Goal: Information Seeking & Learning: Learn about a topic

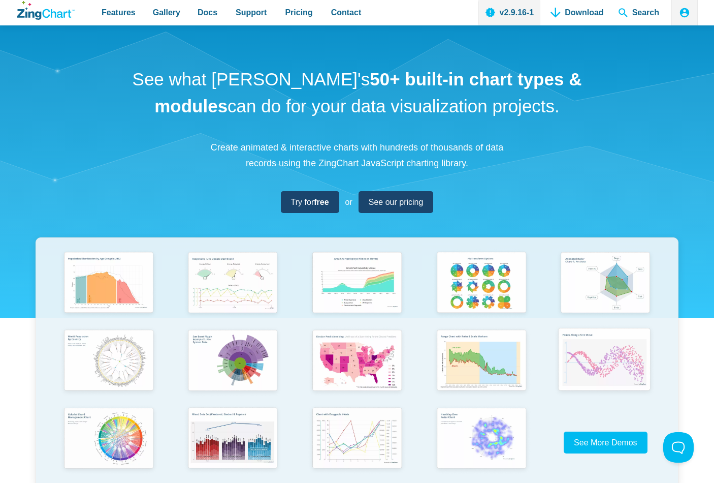
click at [603, 368] on img "App Content" at bounding box center [605, 360] width 103 height 73
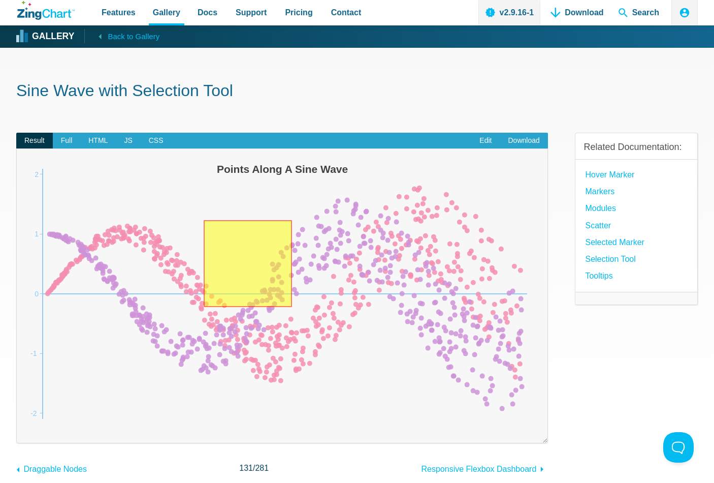
drag, startPoint x: 204, startPoint y: 307, endPoint x: 375, endPoint y: 141, distance: 238.2
click at [374, 142] on section "Result Full HTML JS CSS Edit Download Powered by ZingChart Points Along A Sine …" at bounding box center [282, 288] width 532 height 311
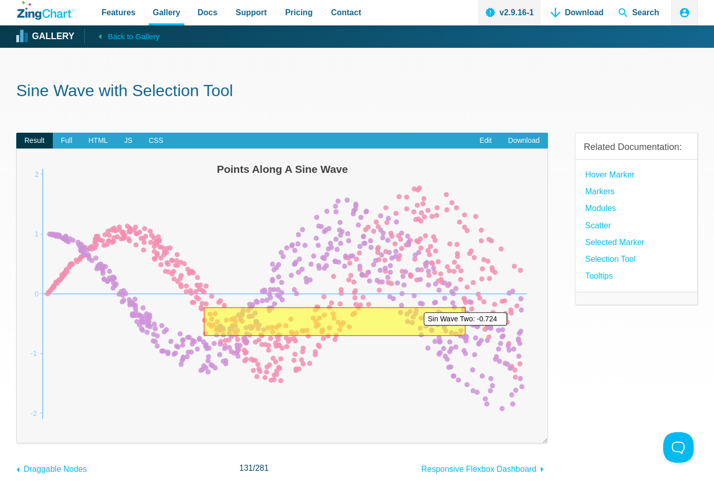
drag, startPoint x: 425, startPoint y: 307, endPoint x: 549, endPoint y: 322, distance: 124.2
click at [550, 335] on div "Result Full HTML JS CSS Edit Download Powered by ZingChart Points Along A Sine …" at bounding box center [357, 296] width 682 height 360
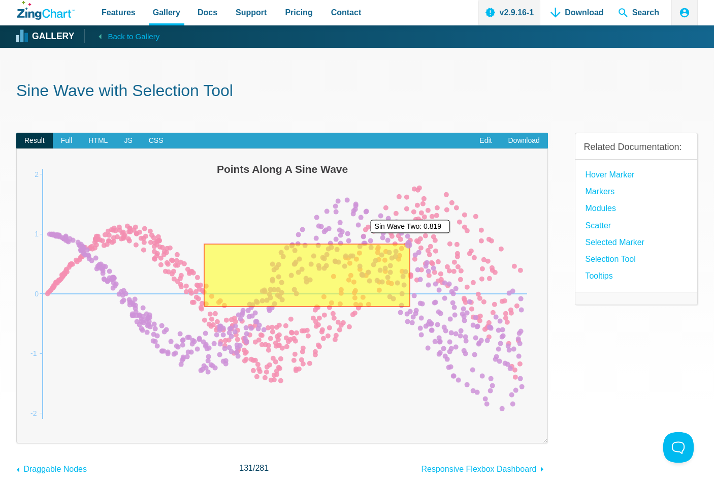
drag, startPoint x: 405, startPoint y: 234, endPoint x: 392, endPoint y: 223, distance: 16.6
click at [396, 226] on div "Points Along A Sine Wave -2 2 -1 0 1 Sin Wave Two: 0.819" at bounding box center [282, 293] width 510 height 269
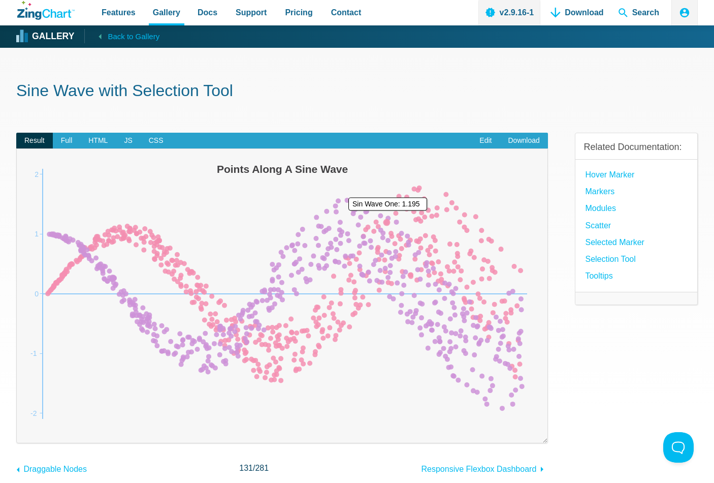
click at [27, 428] on area "App Content" at bounding box center [27, 428] width 0 height 0
click at [405, 302] on img "App Content" at bounding box center [282, 293] width 510 height 269
drag, startPoint x: 405, startPoint y: 302, endPoint x: 408, endPoint y: 313, distance: 11.7
click at [405, 303] on img "App Content" at bounding box center [282, 293] width 510 height 269
drag, startPoint x: 408, startPoint y: 314, endPoint x: 440, endPoint y: 371, distance: 64.6
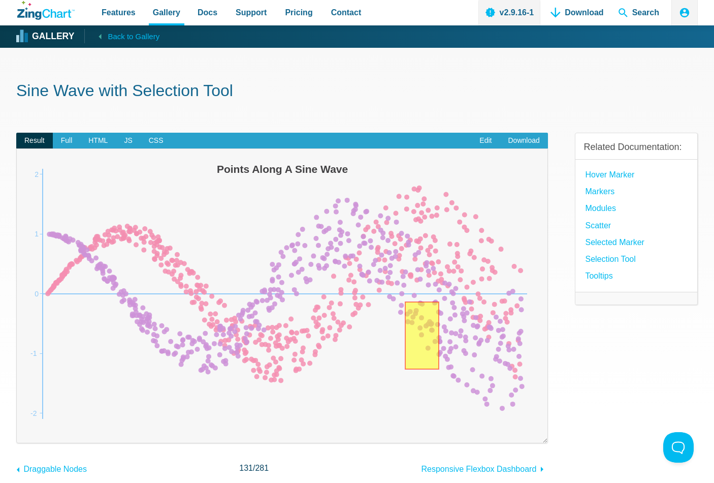
click at [440, 370] on div "Points Along A Sine Wave -2 2 -1 0 1" at bounding box center [282, 293] width 510 height 269
drag, startPoint x: 446, startPoint y: 348, endPoint x: 494, endPoint y: 298, distance: 69.3
click at [27, 428] on map "App Content" at bounding box center [27, 428] width 0 height 0
click at [604, 180] on link "Hover Marker" at bounding box center [609, 175] width 49 height 14
